Goal: Find specific page/section

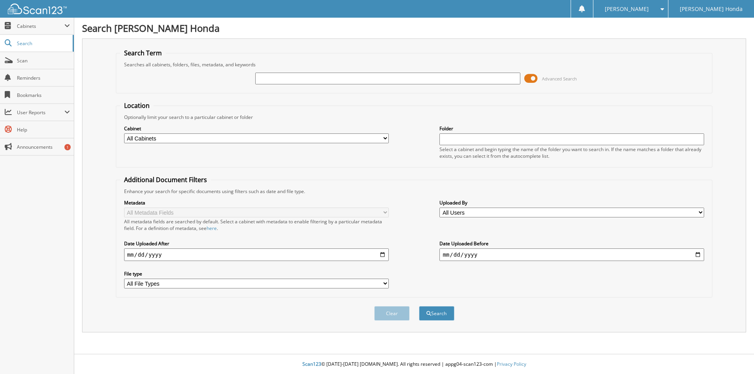
click at [307, 83] on input "text" at bounding box center [387, 79] width 265 height 12
type input "824220"
click at [419, 306] on button "Search" at bounding box center [436, 313] width 35 height 15
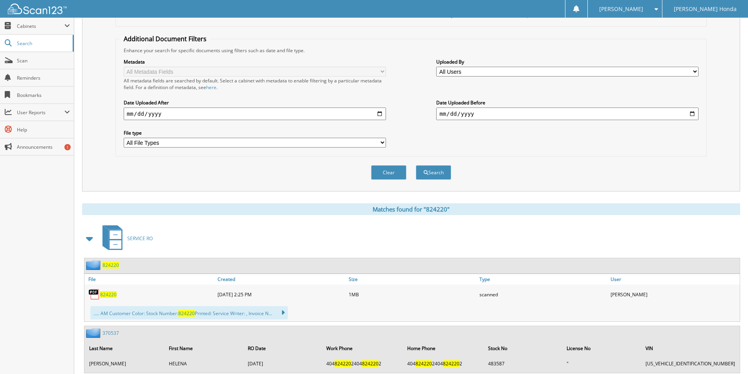
scroll to position [164, 0]
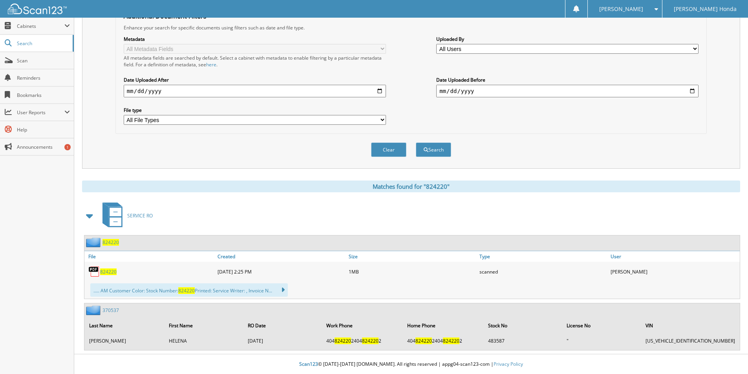
click at [112, 274] on span "824220" at bounding box center [108, 272] width 16 height 7
click at [21, 62] on span "Scan" at bounding box center [43, 60] width 53 height 7
